Goal: Task Accomplishment & Management: Use online tool/utility

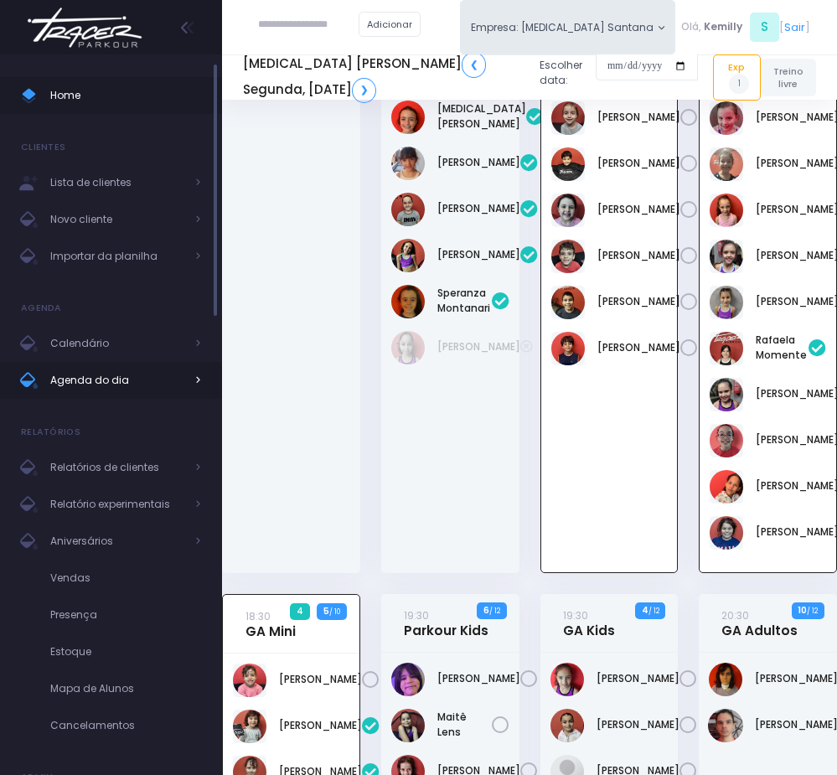
scroll to position [465, 0]
click at [91, 382] on span "Agenda do dia" at bounding box center [117, 381] width 134 height 22
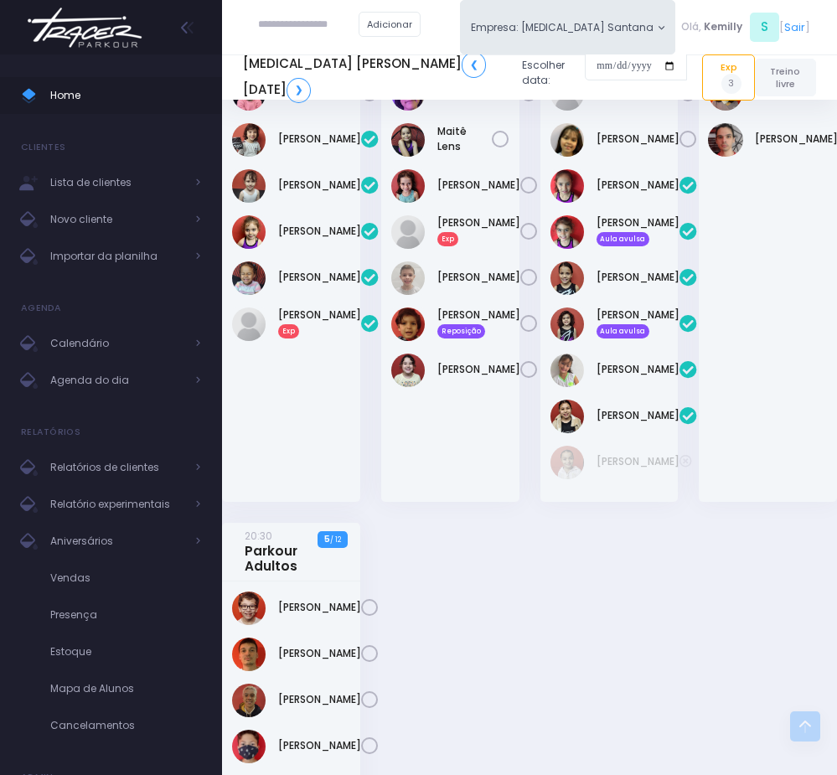
scroll to position [1006, 0]
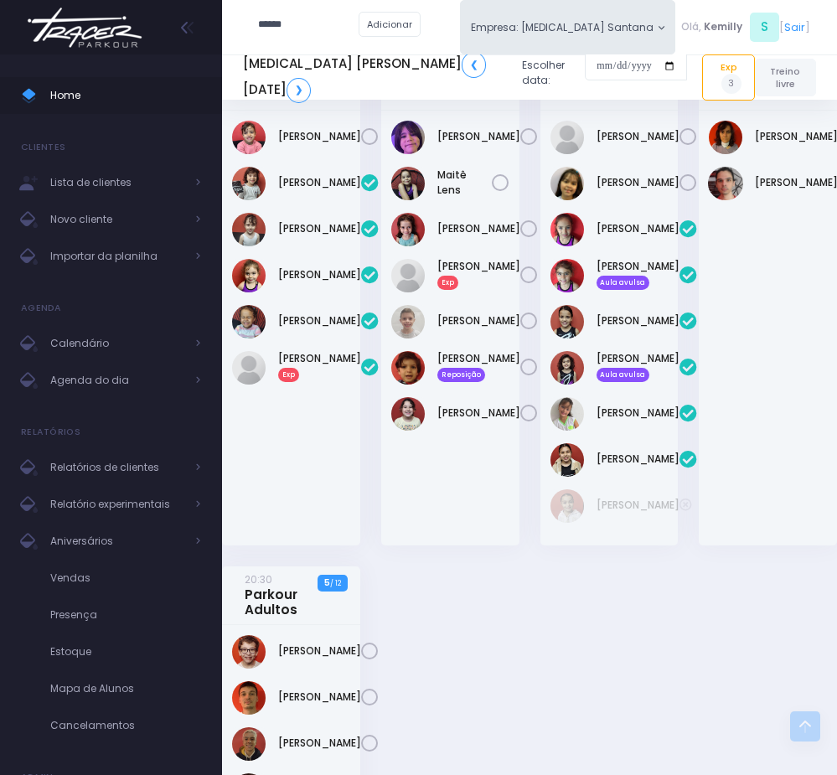
click at [332, 23] on input "******" at bounding box center [308, 25] width 101 height 30
type input "**********"
click at [342, 55] on link "[PERSON_NAME]" at bounding box center [334, 52] width 86 height 15
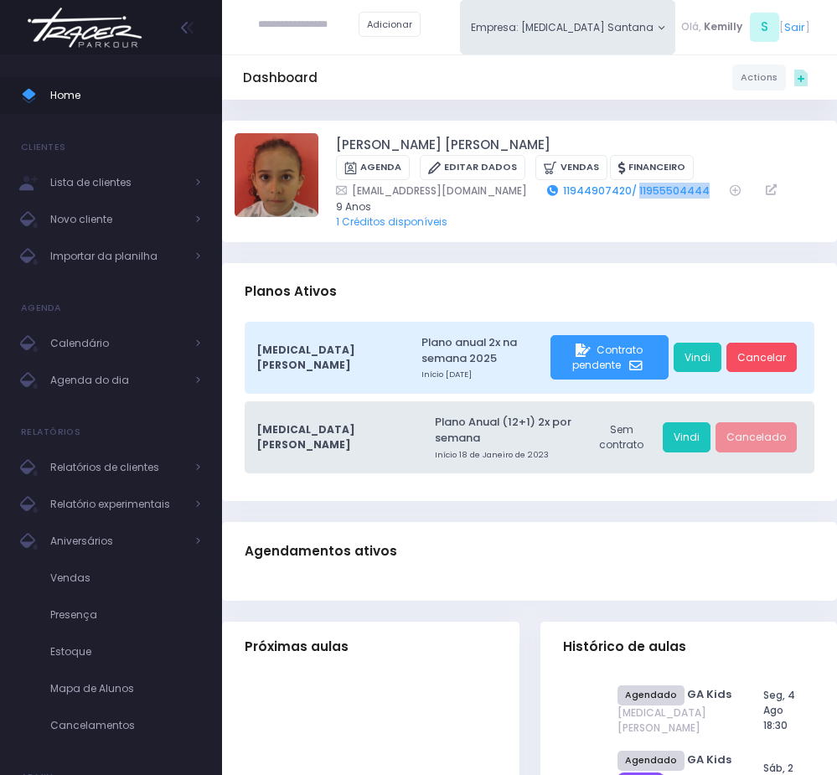
drag, startPoint x: 685, startPoint y: 191, endPoint x: 616, endPoint y: 192, distance: 68.7
click at [616, 192] on div "nataliaalvestiosso@gmail.com 11944907420/ 11955504444" at bounding box center [570, 191] width 469 height 16
copy link "11955504444"
drag, startPoint x: 332, startPoint y: 141, endPoint x: 460, endPoint y: 142, distance: 128.3
click at [460, 142] on div "Rafaela tiosso zago Agenda Editar Dados Vendas Financeiro 9 Anos" at bounding box center [530, 181] width 590 height 96
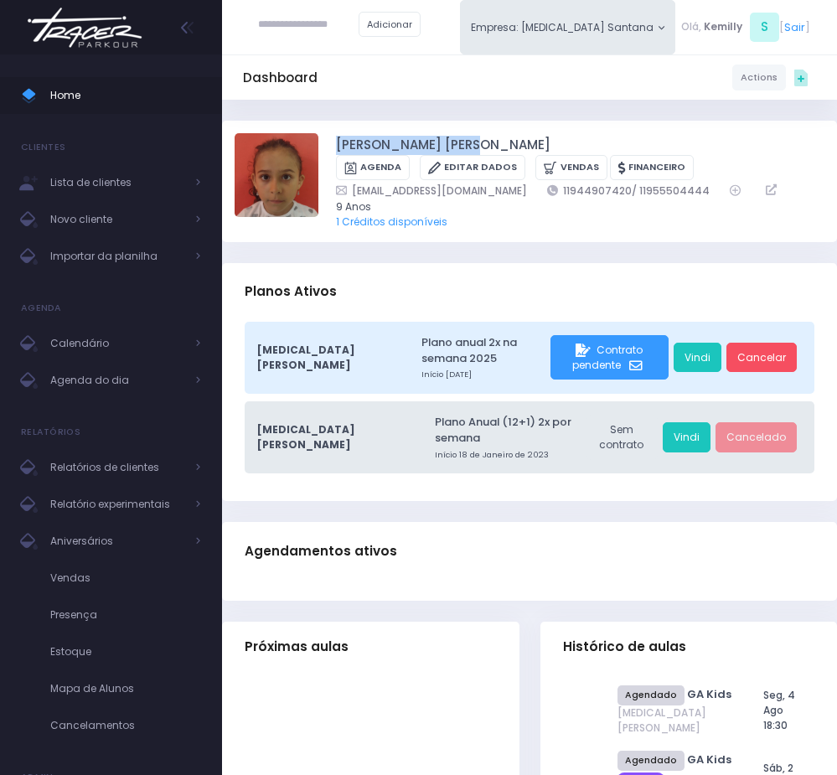
copy link "Rafaela tiosso zago"
drag, startPoint x: 104, startPoint y: 383, endPoint x: 49, endPoint y: 314, distance: 88.2
click at [104, 383] on span "Agenda do dia" at bounding box center [117, 381] width 134 height 22
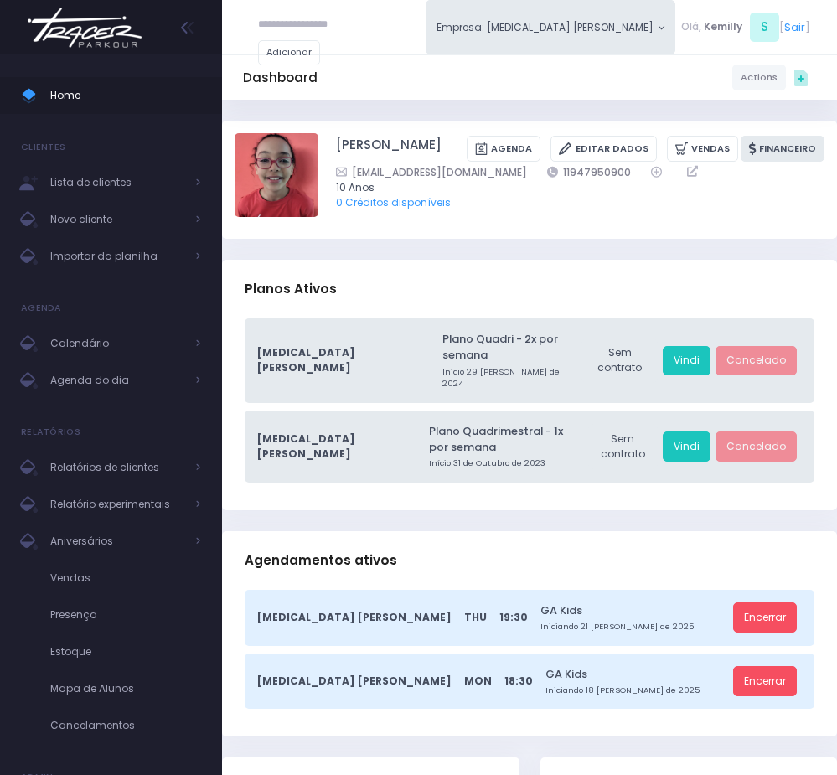
click at [786, 136] on link "Financeiro" at bounding box center [783, 149] width 84 height 26
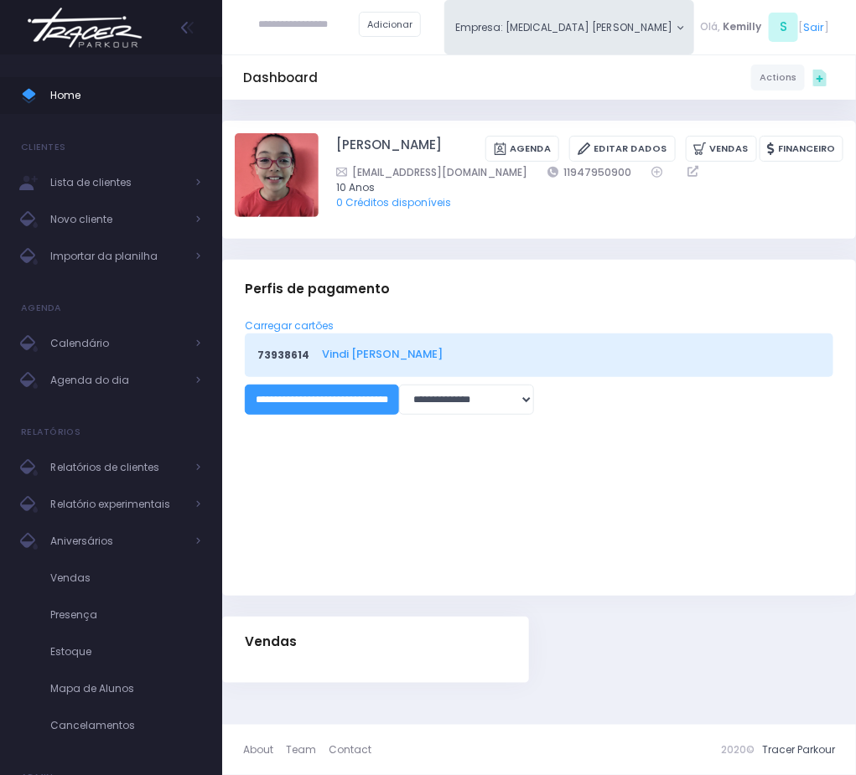
click at [376, 352] on link "Vindi [PERSON_NAME]" at bounding box center [569, 354] width 494 height 16
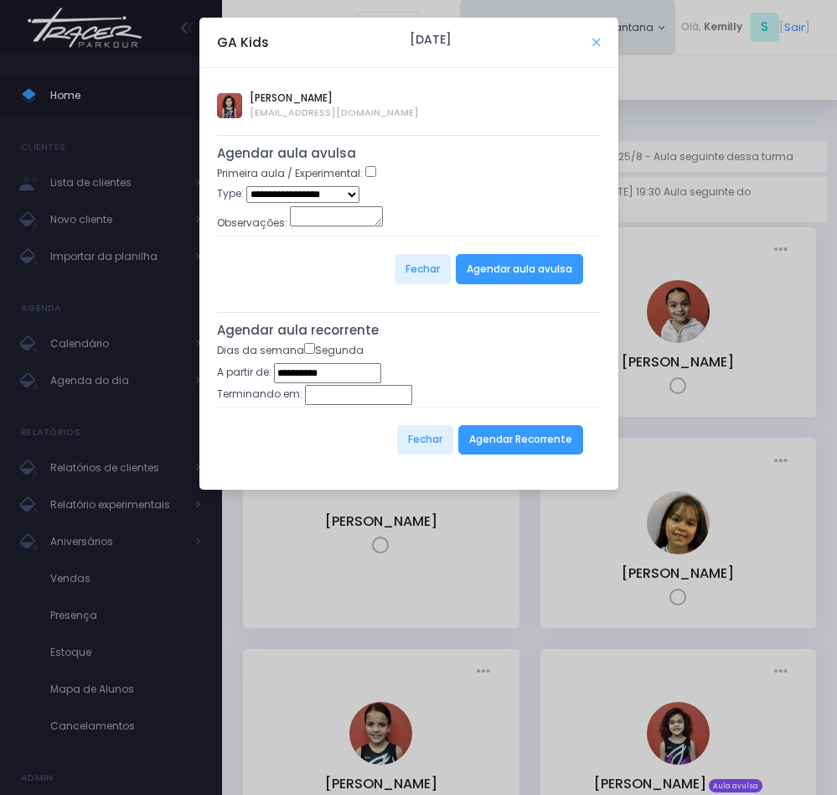
click at [599, 41] on icon "Close" at bounding box center [597, 42] width 8 height 11
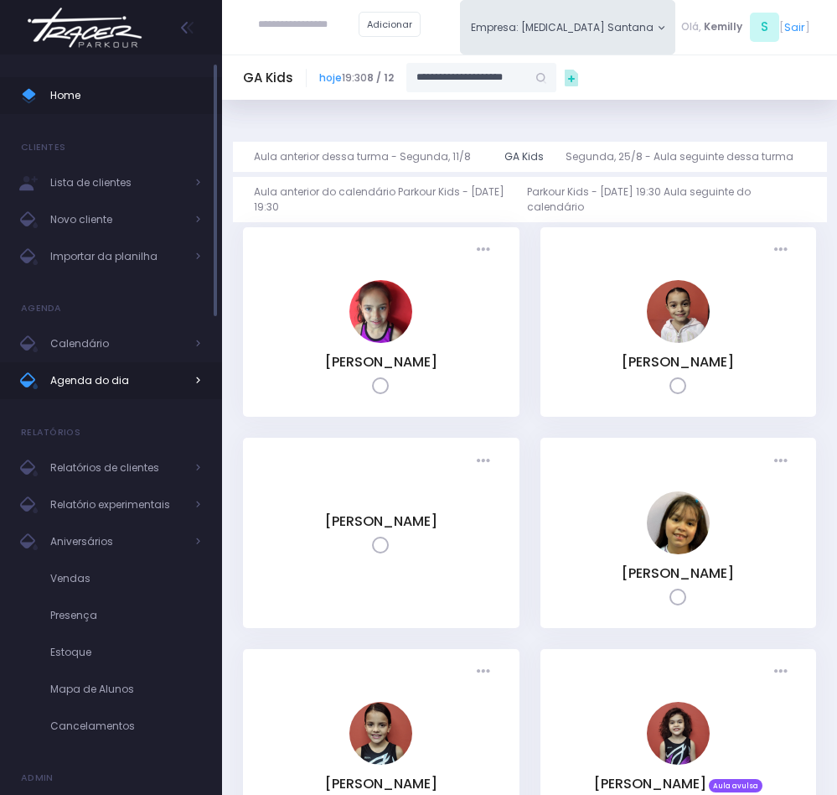
click at [122, 367] on link "Agenda do dia" at bounding box center [111, 380] width 222 height 37
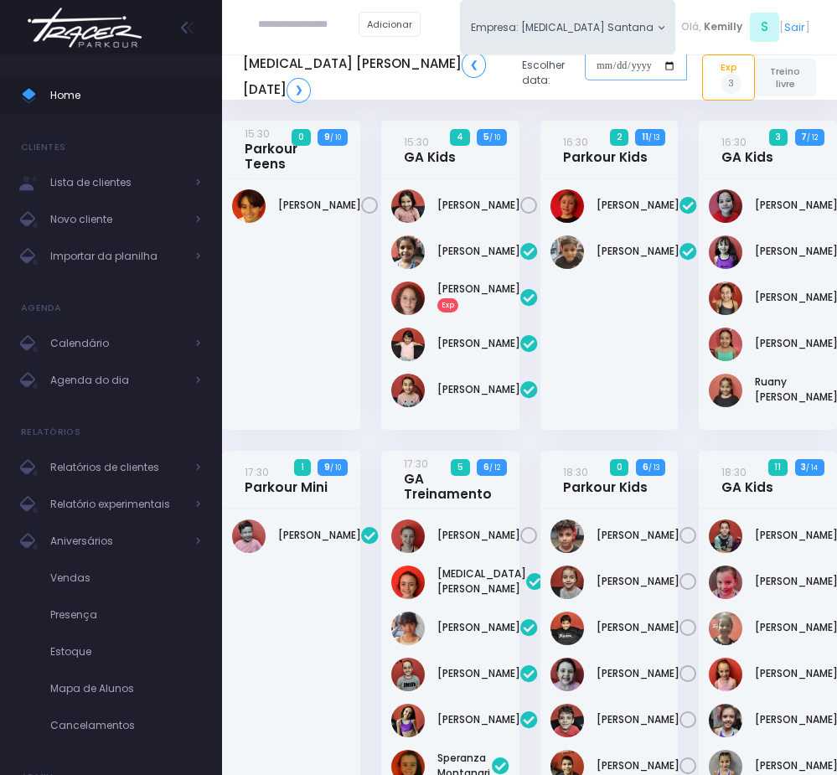
click at [592, 61] on input "date" at bounding box center [636, 66] width 102 height 30
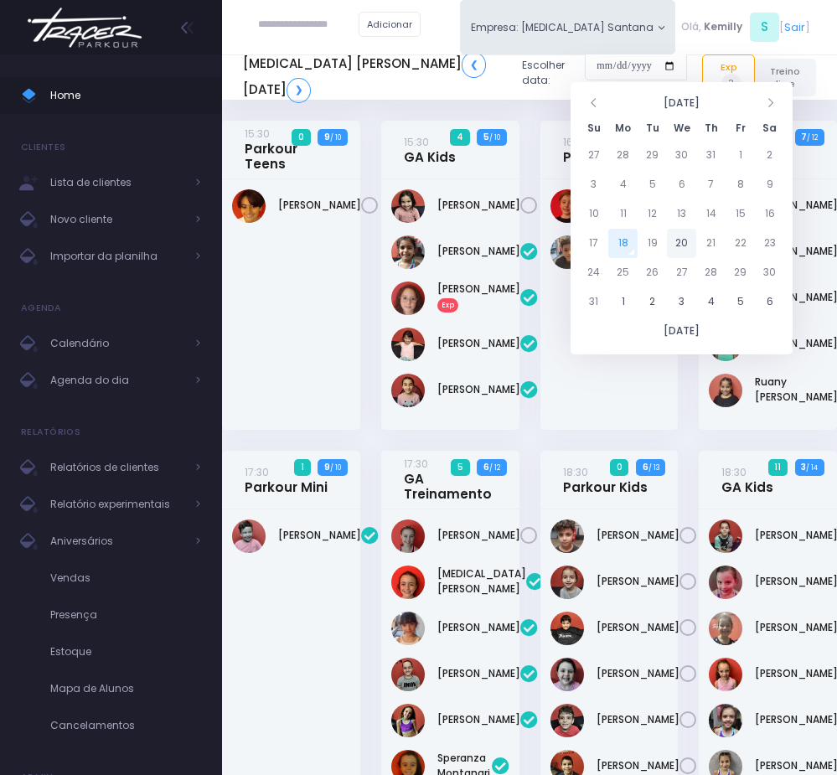
click at [687, 236] on td "20" at bounding box center [681, 243] width 29 height 29
type input "**********"
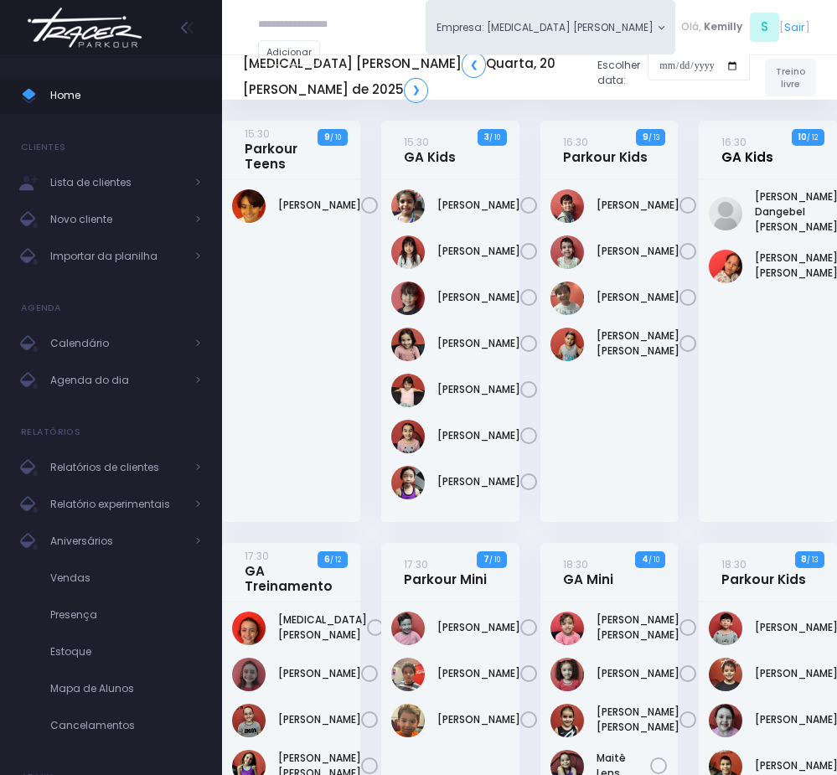
click at [733, 156] on link "16:30 GA Kids" at bounding box center [748, 149] width 52 height 31
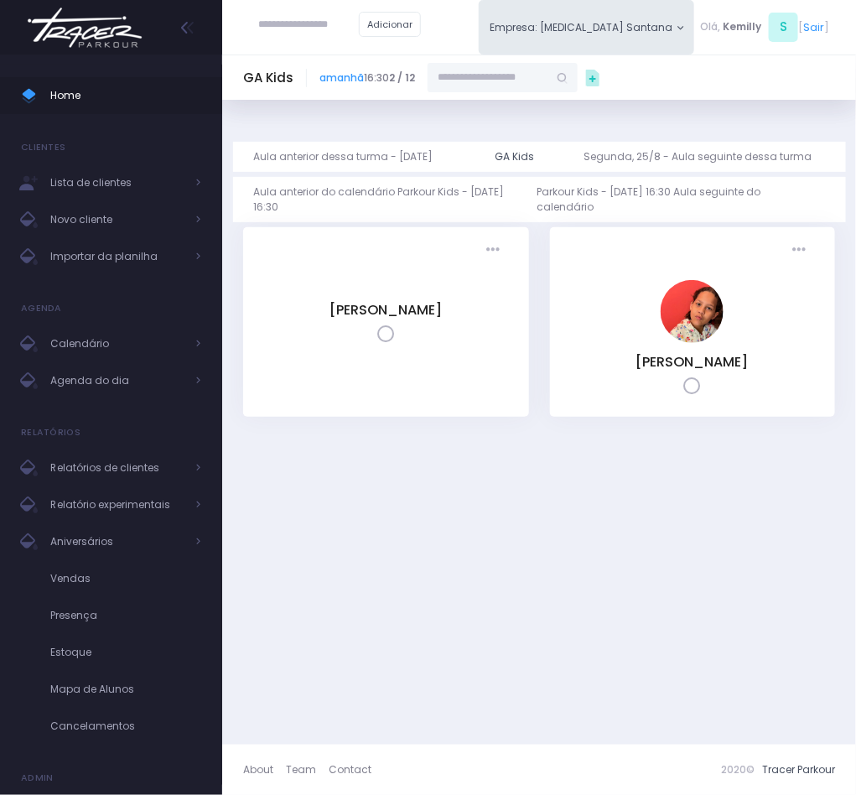
click at [519, 86] on input "text" at bounding box center [488, 78] width 121 height 30
paste input "**********"
click at [500, 111] on link "[PERSON_NAME] zago" at bounding box center [504, 112] width 88 height 30
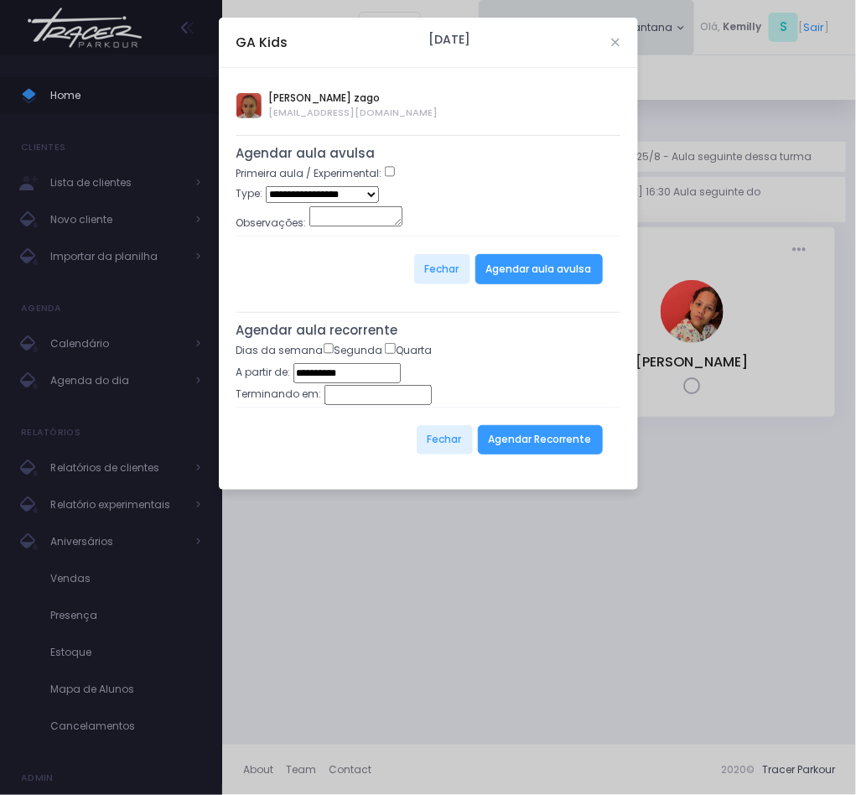
type input "**********"
click at [524, 455] on button "Agendar Recorrente" at bounding box center [540, 440] width 125 height 30
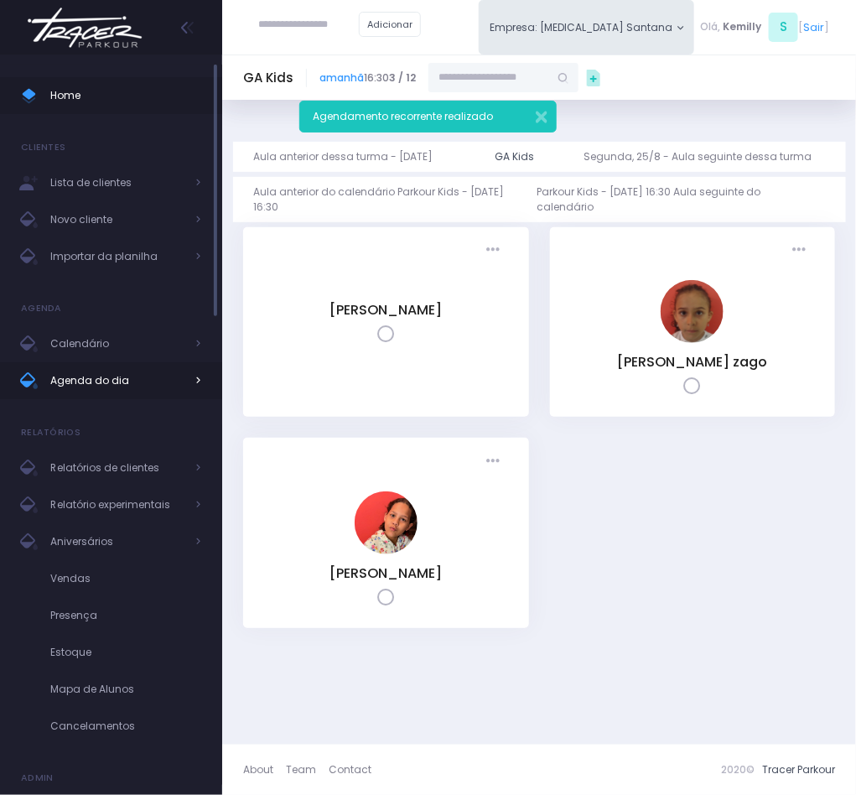
click at [148, 387] on span "Agenda do dia" at bounding box center [117, 381] width 134 height 22
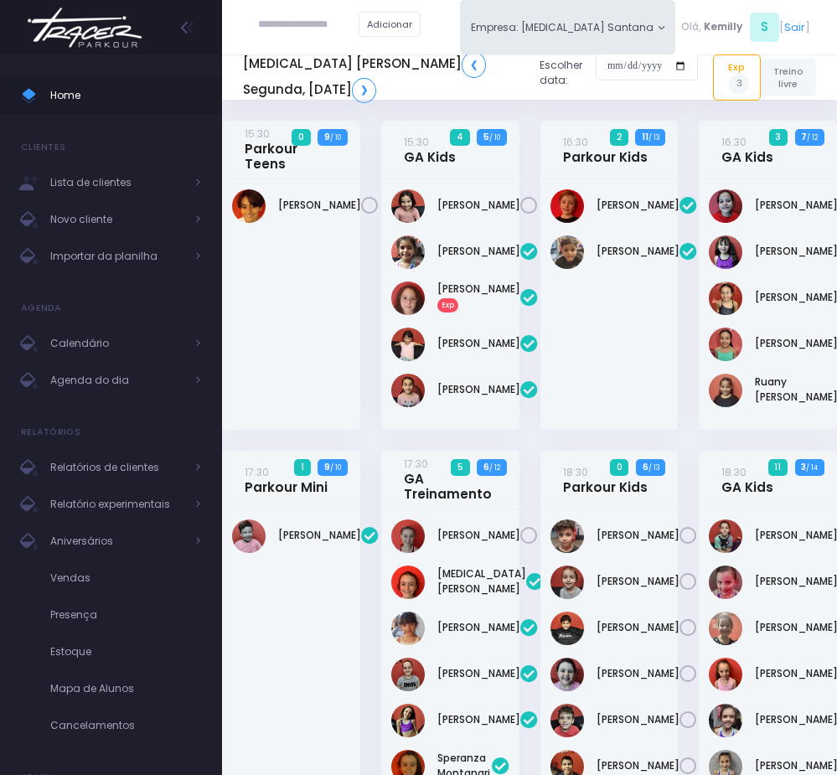
scroll to position [1188, 0]
